Goal: Transaction & Acquisition: Purchase product/service

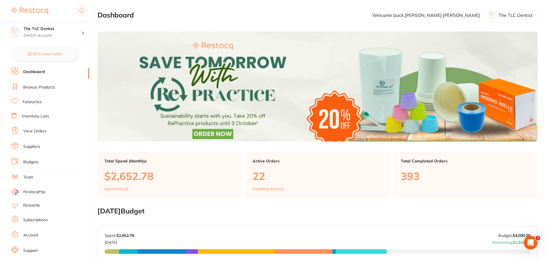
click at [36, 101] on link "Favourites" at bounding box center [32, 102] width 19 height 6
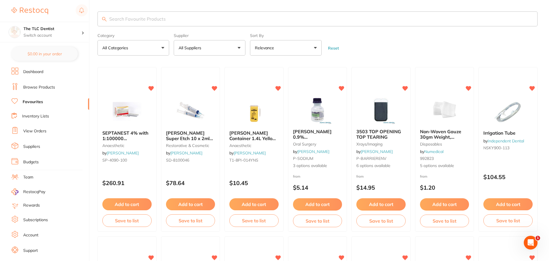
click at [147, 22] on input "search" at bounding box center [317, 18] width 440 height 15
type input "medicom"
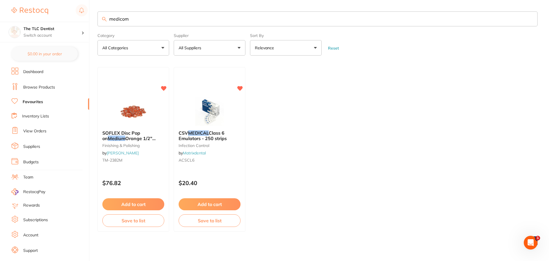
drag, startPoint x: 153, startPoint y: 22, endPoint x: 101, endPoint y: 17, distance: 52.4
click at [101, 17] on input "medicom" at bounding box center [317, 18] width 440 height 15
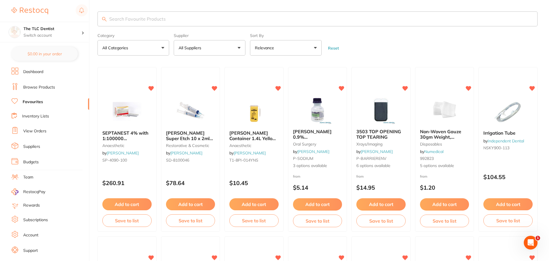
drag, startPoint x: 106, startPoint y: 17, endPoint x: 111, endPoint y: 22, distance: 7.5
click at [111, 22] on input "search" at bounding box center [317, 18] width 440 height 15
type input "88030-4"
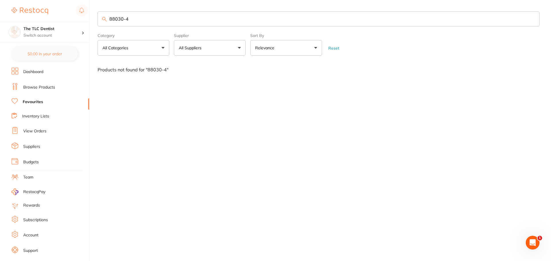
drag, startPoint x: 144, startPoint y: 17, endPoint x: 105, endPoint y: 22, distance: 39.5
click at [105, 22] on input "88030-4" at bounding box center [318, 18] width 442 height 15
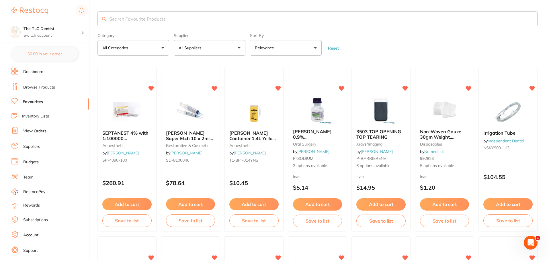
click at [49, 86] on link "Browse Products" at bounding box center [39, 88] width 32 height 6
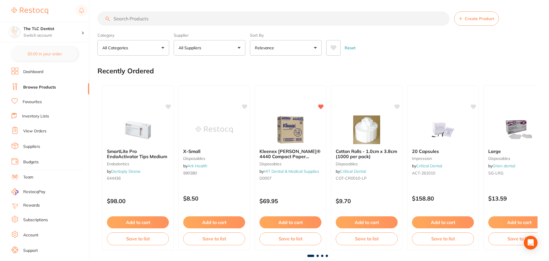
click at [138, 17] on input "search" at bounding box center [273, 18] width 352 height 14
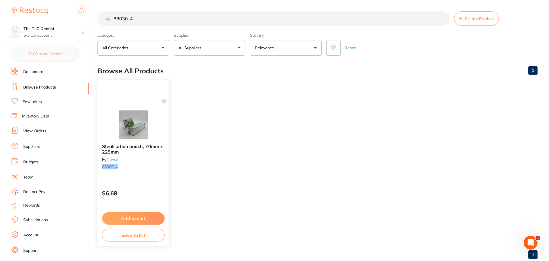
type input "88030-4"
click at [135, 120] on img at bounding box center [133, 124] width 38 height 29
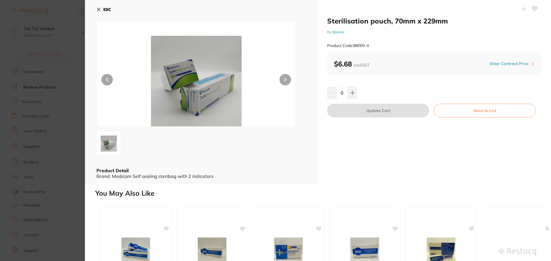
click at [287, 79] on button at bounding box center [284, 79] width 11 height 11
click at [286, 79] on button at bounding box center [284, 79] width 11 height 11
click at [99, 8] on icon at bounding box center [98, 9] width 5 height 5
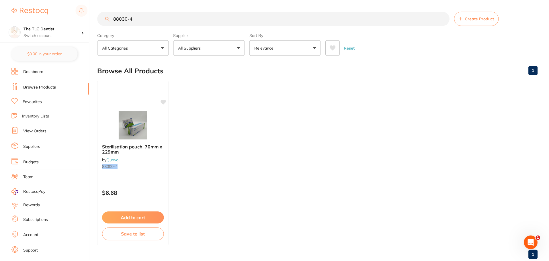
scroll to position [0, 0]
drag, startPoint x: 138, startPoint y: 19, endPoint x: 108, endPoint y: 19, distance: 30.1
click at [108, 19] on div "88030-4 Create Product" at bounding box center [317, 18] width 440 height 14
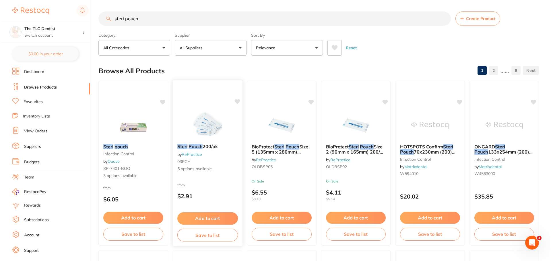
scroll to position [0, 0]
click at [133, 123] on img at bounding box center [133, 124] width 38 height 29
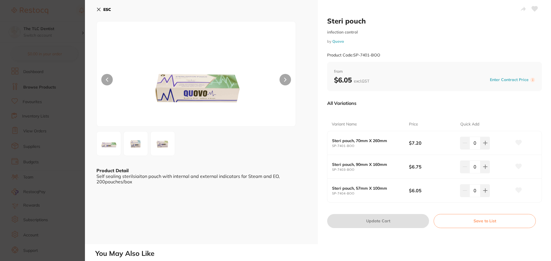
click at [97, 8] on icon at bounding box center [98, 9] width 5 height 5
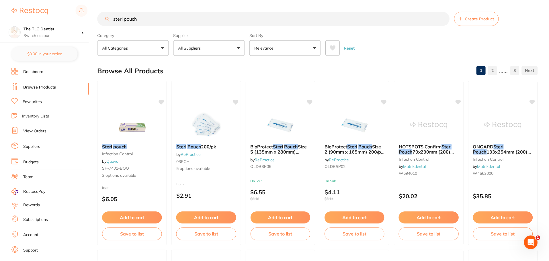
scroll to position [0, 0]
click at [163, 21] on input "steri pouch" at bounding box center [273, 18] width 352 height 14
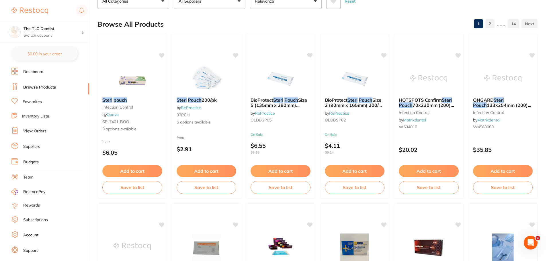
scroll to position [0, 0]
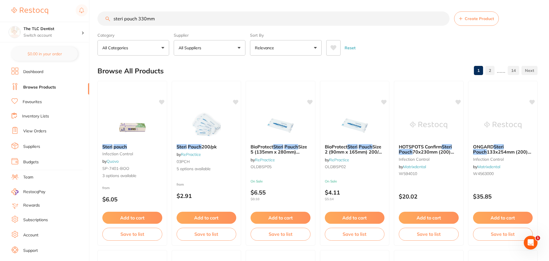
type input "steri pouch 330mm"
click at [145, 46] on button "All Categories" at bounding box center [133, 47] width 72 height 15
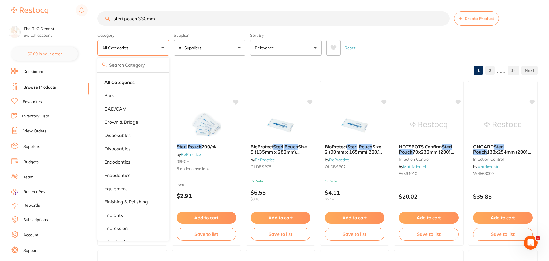
click at [208, 46] on button "All Suppliers" at bounding box center [210, 47] width 72 height 15
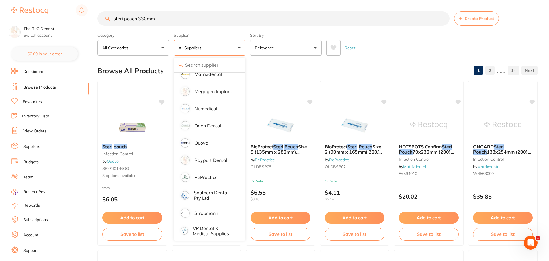
click at [200, 47] on p "All Suppliers" at bounding box center [191, 48] width 25 height 6
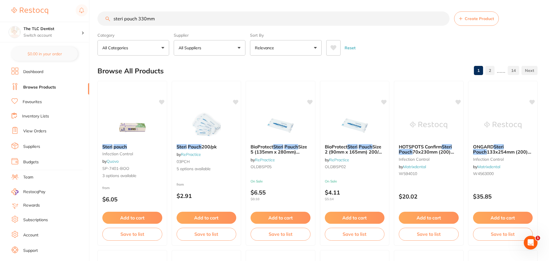
click at [213, 47] on button "All Suppliers" at bounding box center [210, 47] width 72 height 15
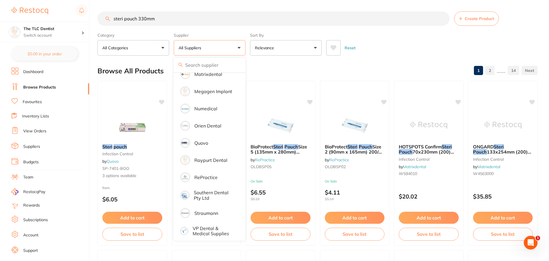
click at [207, 65] on input "search" at bounding box center [210, 65] width 72 height 14
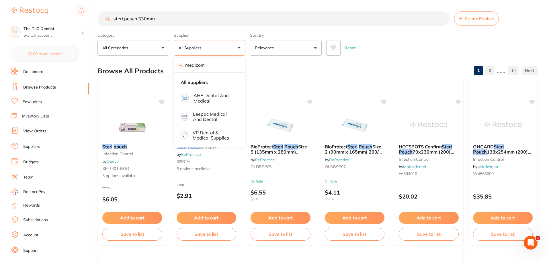
type input "medicom"
click at [179, 64] on div "medicom" at bounding box center [210, 65] width 72 height 15
drag, startPoint x: 208, startPoint y: 46, endPoint x: 185, endPoint y: 45, distance: 23.8
click at [185, 45] on button "All Suppliers" at bounding box center [210, 47] width 72 height 15
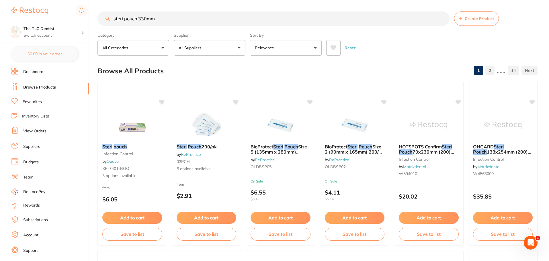
click at [214, 49] on button "All Suppliers" at bounding box center [210, 47] width 72 height 15
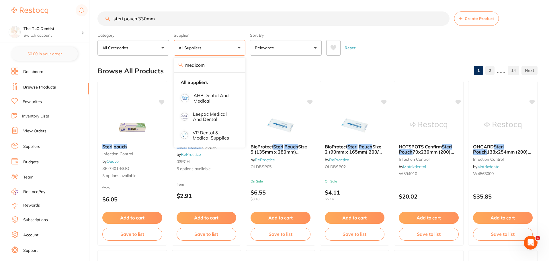
click at [208, 50] on button "All Suppliers" at bounding box center [210, 47] width 72 height 15
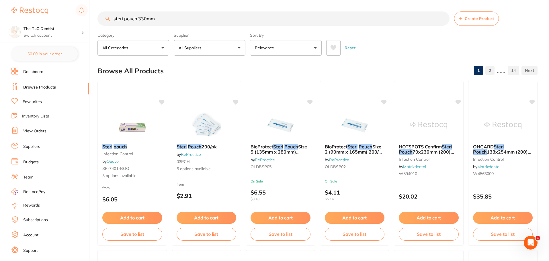
click at [135, 51] on button "All Categories" at bounding box center [133, 47] width 72 height 15
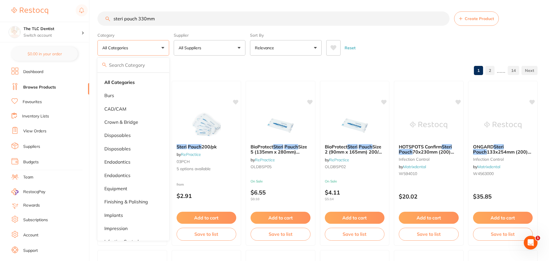
click at [196, 63] on div "Browse All Products 1 2 ...... 14" at bounding box center [317, 70] width 440 height 19
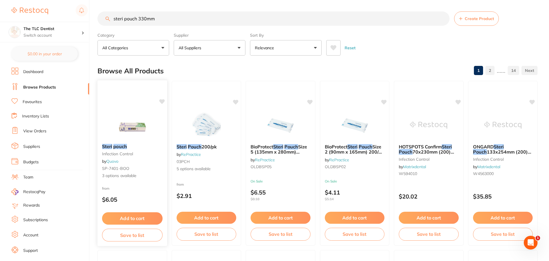
click at [136, 125] on img at bounding box center [133, 124] width 38 height 29
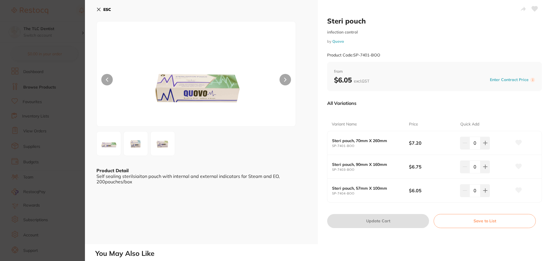
scroll to position [115, 0]
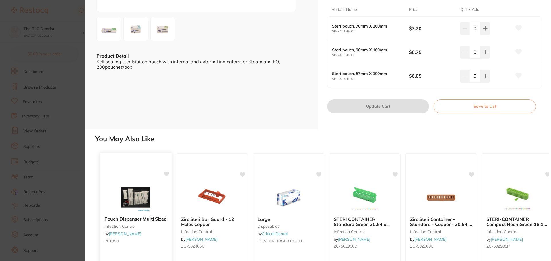
click at [135, 200] on img at bounding box center [136, 197] width 38 height 29
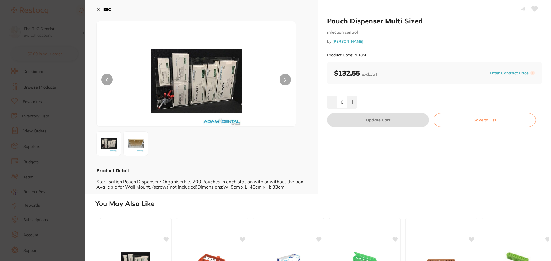
click at [357, 72] on b "$132.55 excl. GST" at bounding box center [355, 73] width 43 height 9
click at [142, 154] on button at bounding box center [135, 143] width 25 height 25
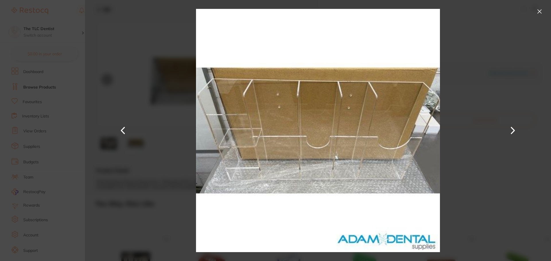
click at [123, 131] on button at bounding box center [123, 130] width 14 height 131
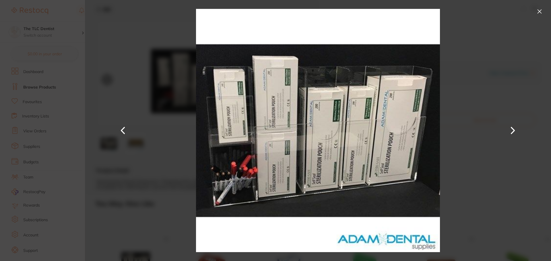
click at [514, 128] on button at bounding box center [513, 130] width 14 height 131
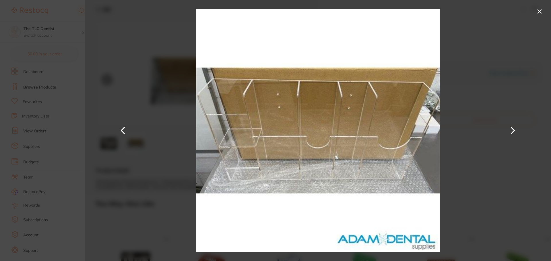
click at [539, 10] on button at bounding box center [538, 11] width 9 height 9
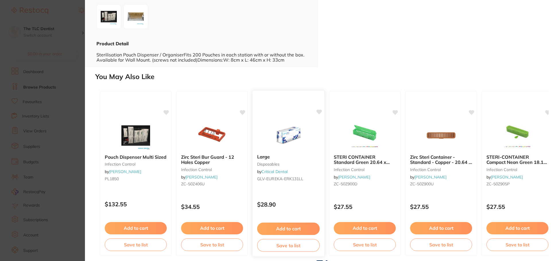
scroll to position [129, 0]
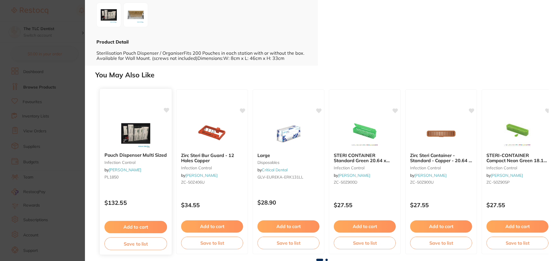
click at [138, 141] on img at bounding box center [136, 133] width 38 height 29
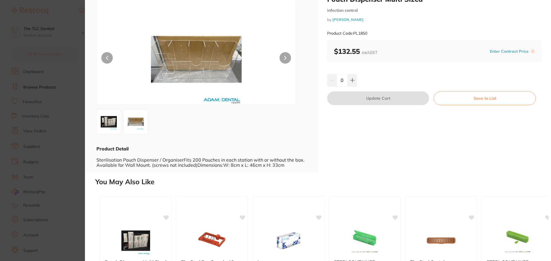
scroll to position [0, 0]
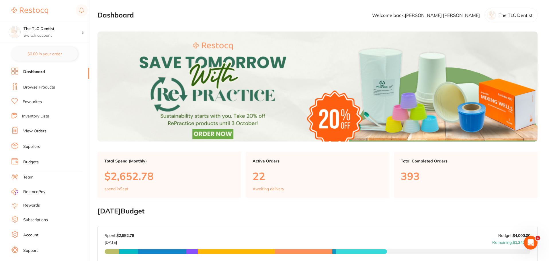
click at [0, 73] on section "The TLC Dentist Switch account The TLC Dentist $0.00 in your order Dashboard Br…" at bounding box center [44, 130] width 89 height 261
click at [48, 87] on link "Browse Products" at bounding box center [39, 88] width 32 height 6
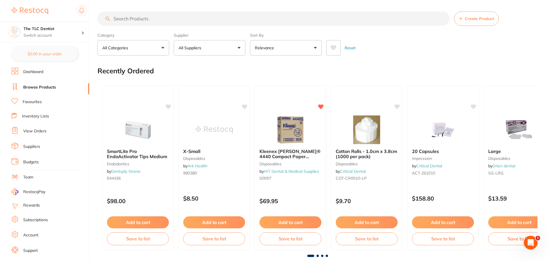
click at [143, 18] on input "search" at bounding box center [273, 18] width 352 height 14
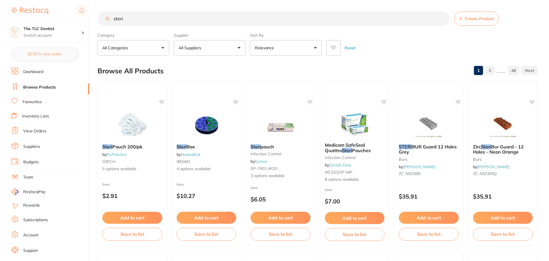
type input "steri"
click at [203, 48] on p "All Suppliers" at bounding box center [191, 48] width 25 height 6
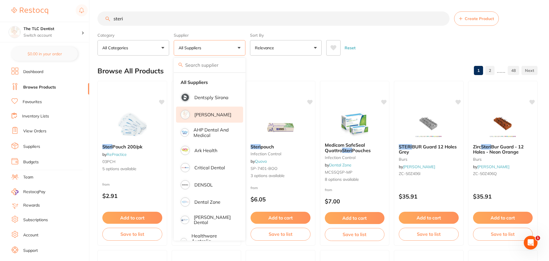
click at [204, 117] on p "[PERSON_NAME]" at bounding box center [212, 114] width 37 height 5
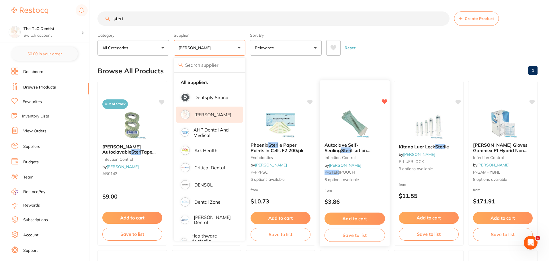
click at [348, 126] on img at bounding box center [355, 123] width 38 height 29
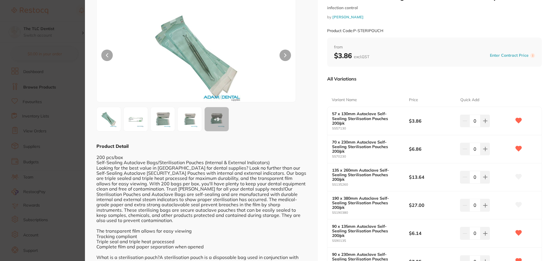
scroll to position [57, 0]
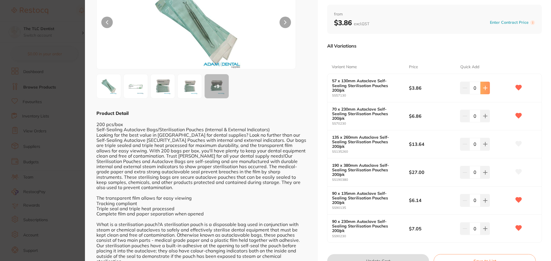
click at [483, 86] on icon at bounding box center [485, 88] width 4 height 4
type input "4"
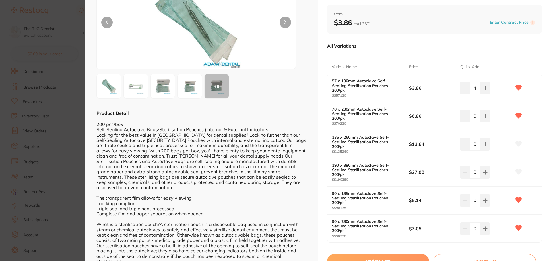
click at [394, 254] on button "Update Cart" at bounding box center [378, 261] width 102 height 14
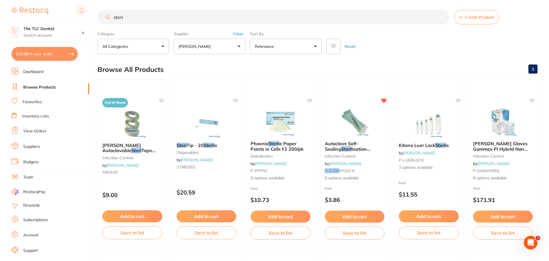
click at [33, 53] on button "$16.98 in your order" at bounding box center [44, 54] width 66 height 14
checkbox input "true"
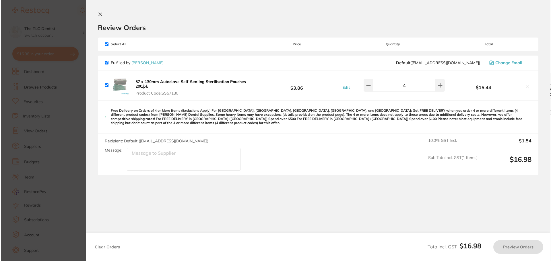
scroll to position [0, 0]
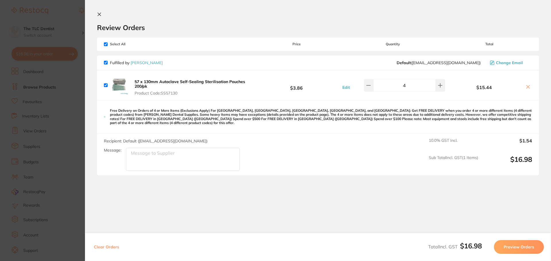
click at [33, 53] on section "Update RRP Set your pre negotiated price for this item. Item Agreed RRP (excl. …" at bounding box center [275, 130] width 551 height 261
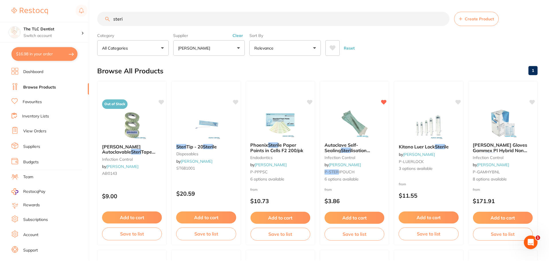
scroll to position [1, 0]
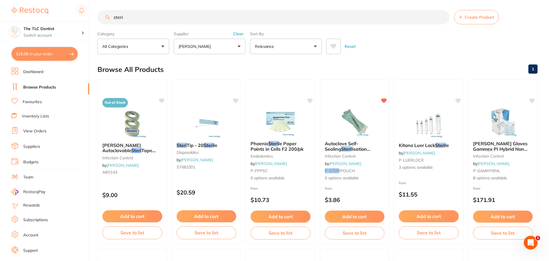
click at [186, 15] on input "steri" at bounding box center [273, 17] width 352 height 14
type input "s"
